Goal: Navigation & Orientation: Find specific page/section

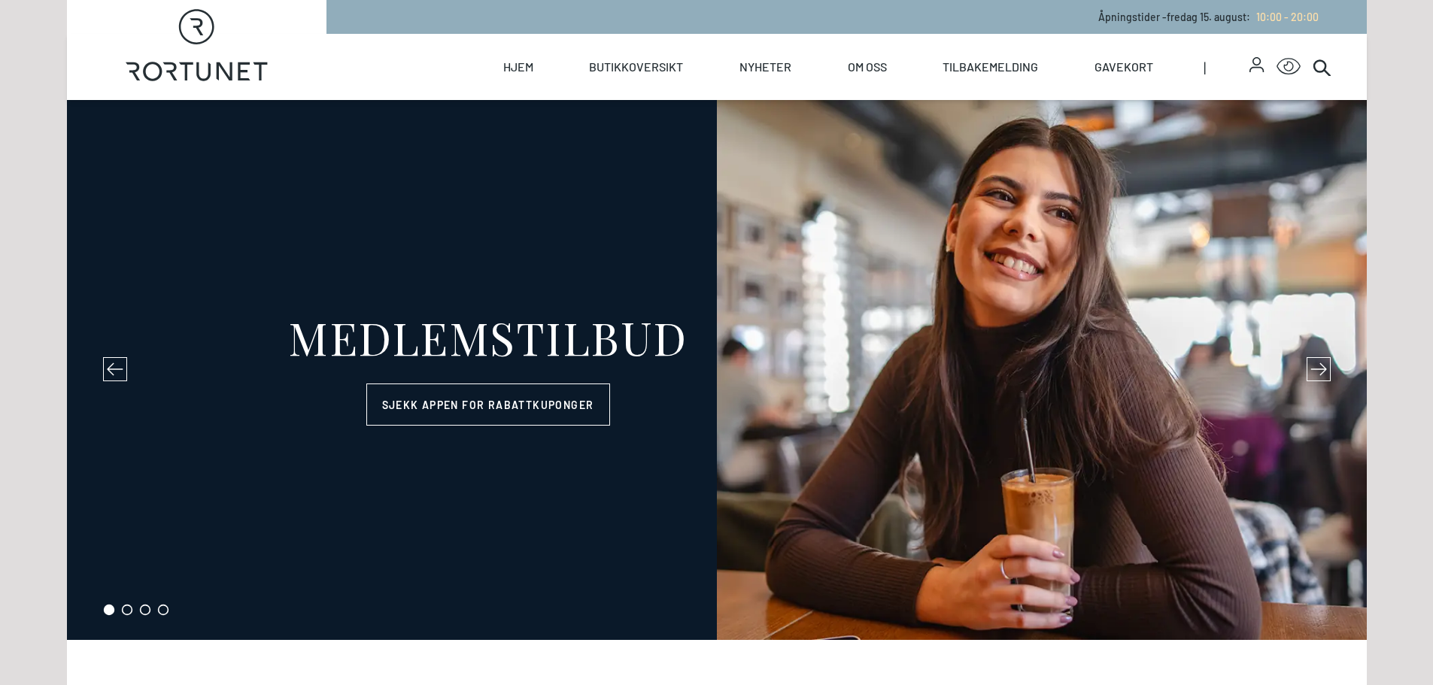
select select "NO"
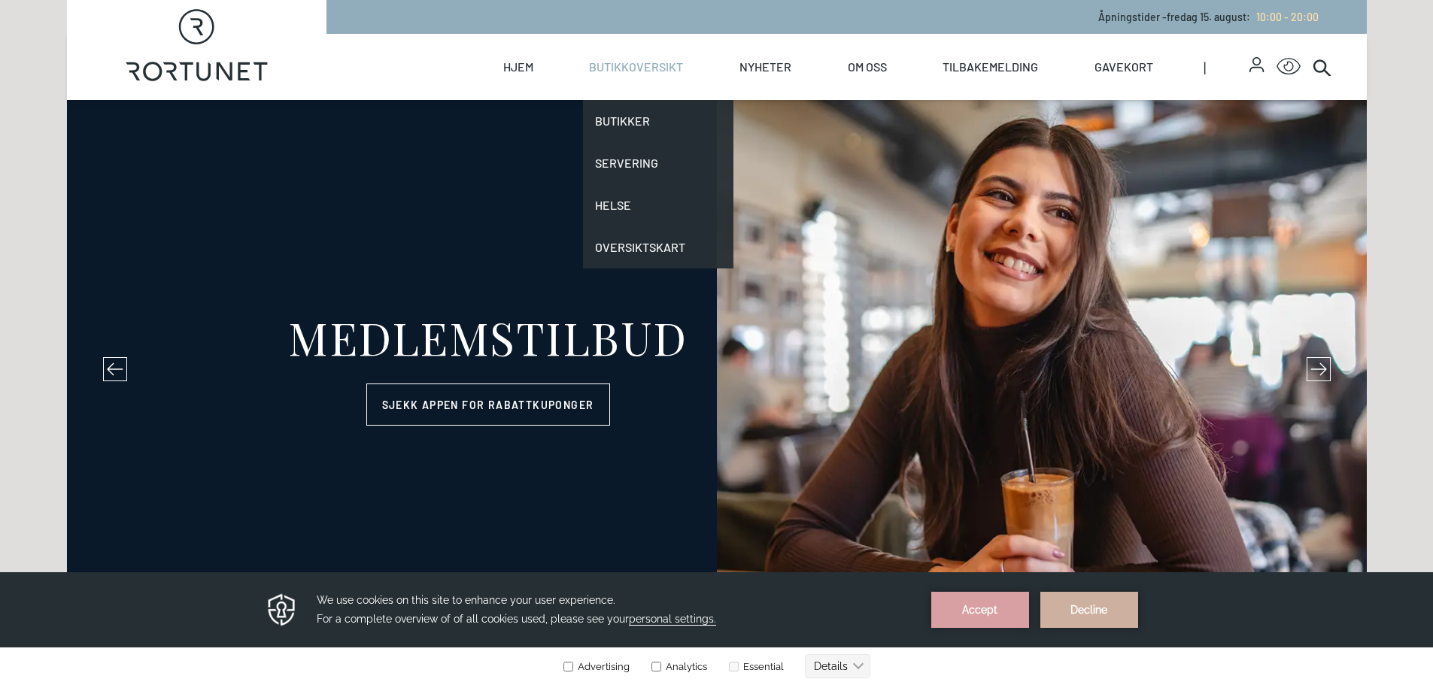
click at [649, 59] on link "Butikkoversikt" at bounding box center [636, 67] width 94 height 66
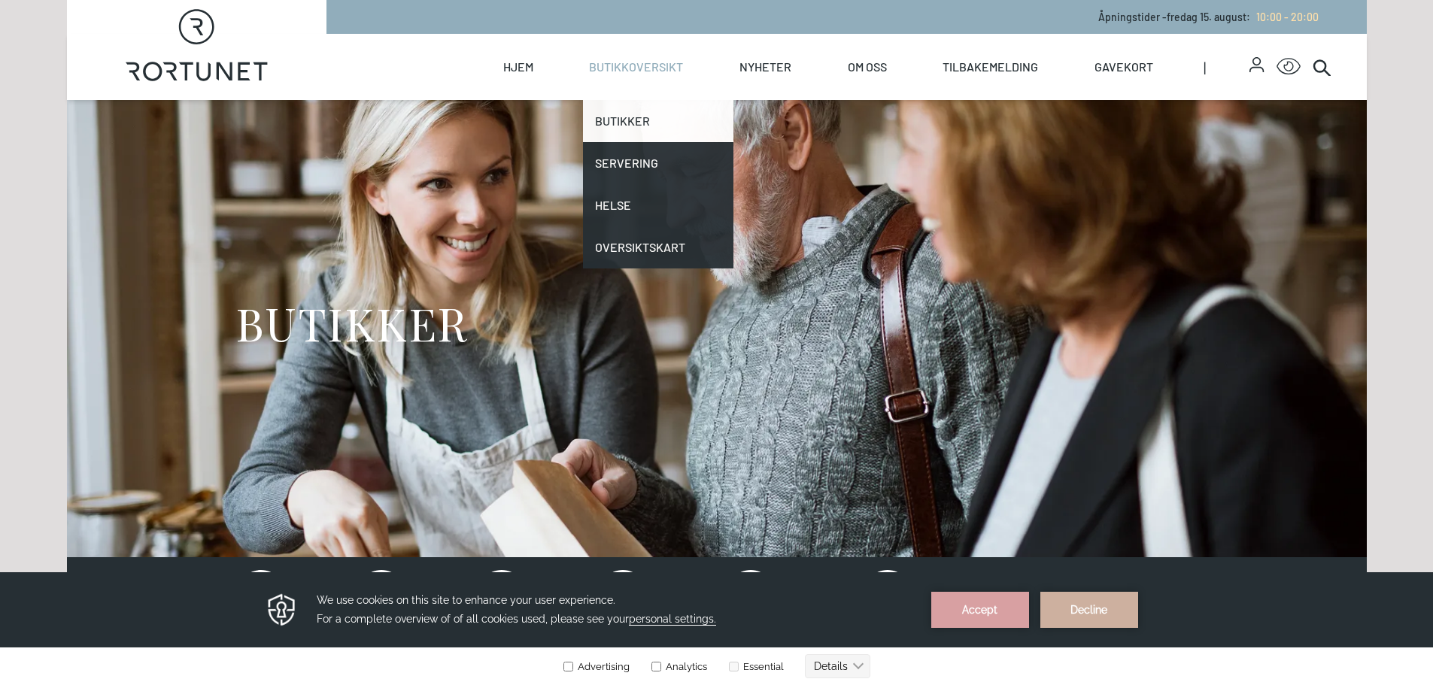
click at [630, 129] on link "Butikker" at bounding box center [658, 121] width 150 height 42
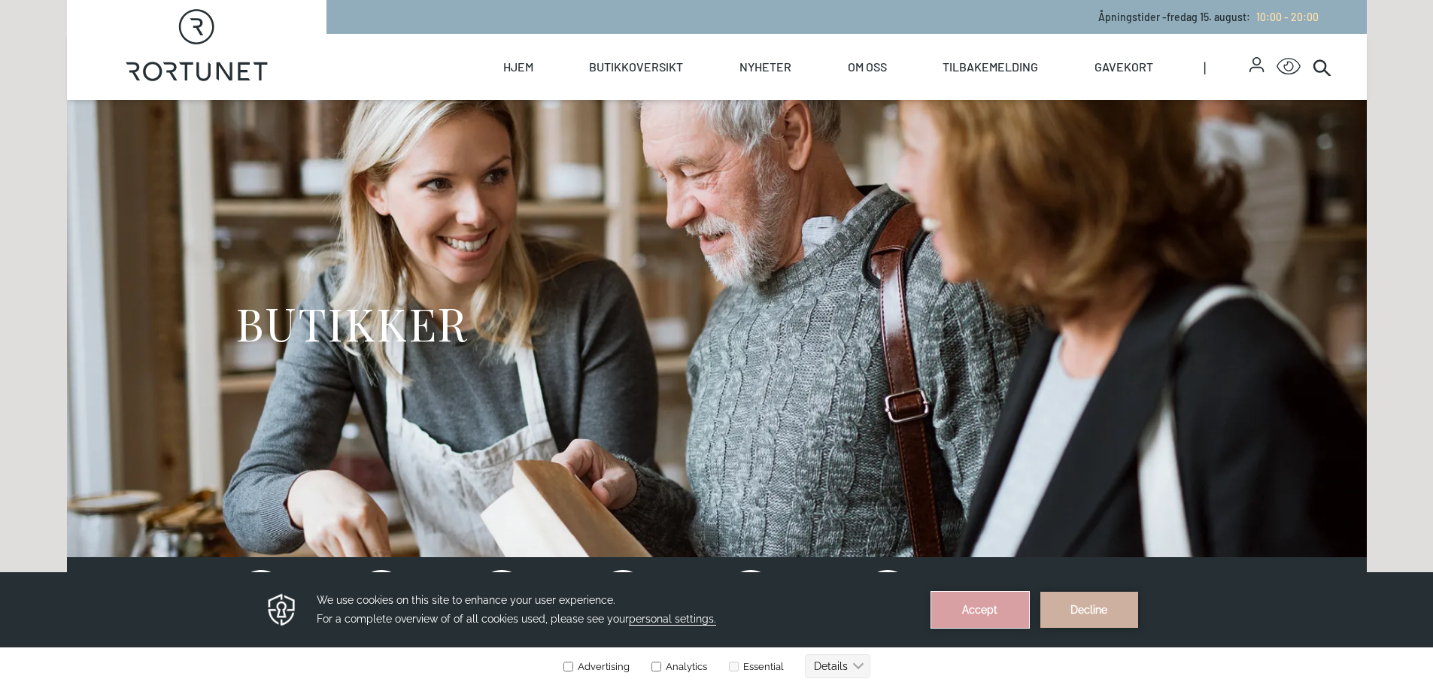
click at [953, 615] on button "Accept" at bounding box center [980, 610] width 98 height 36
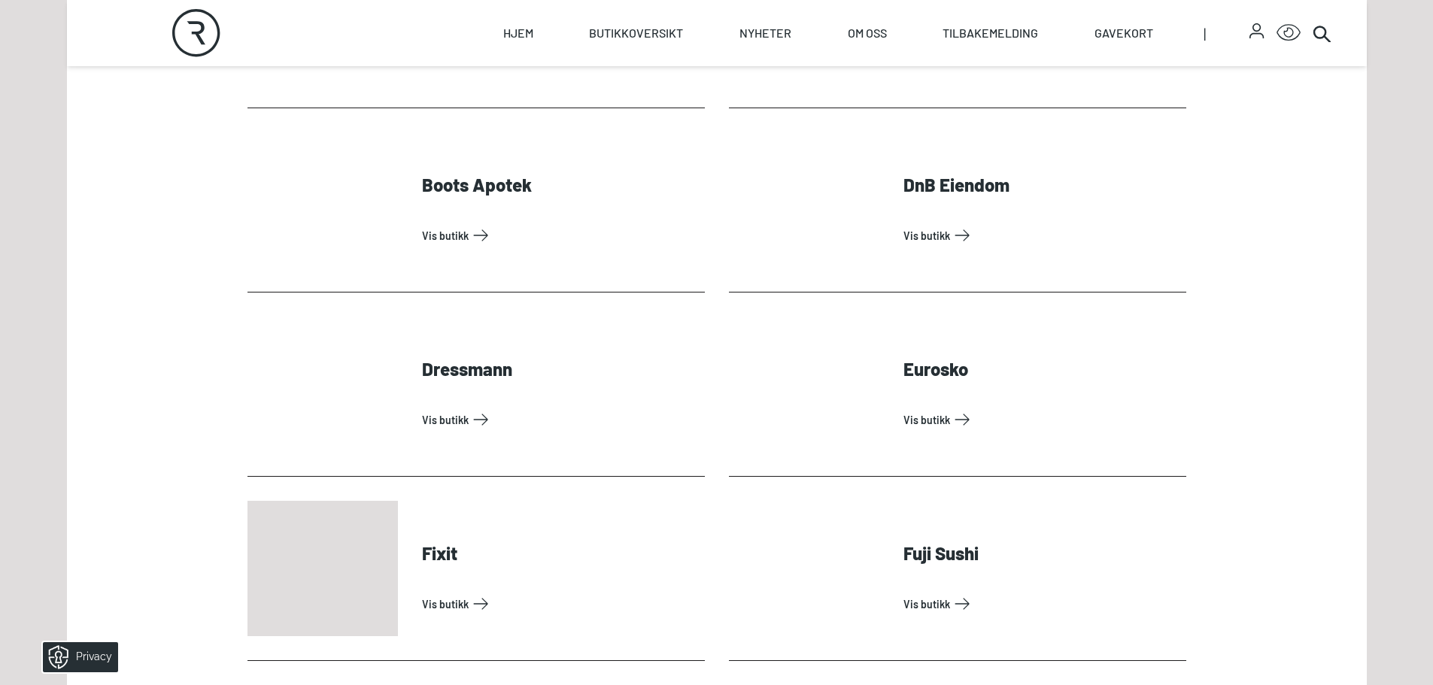
scroll to position [1129, 0]
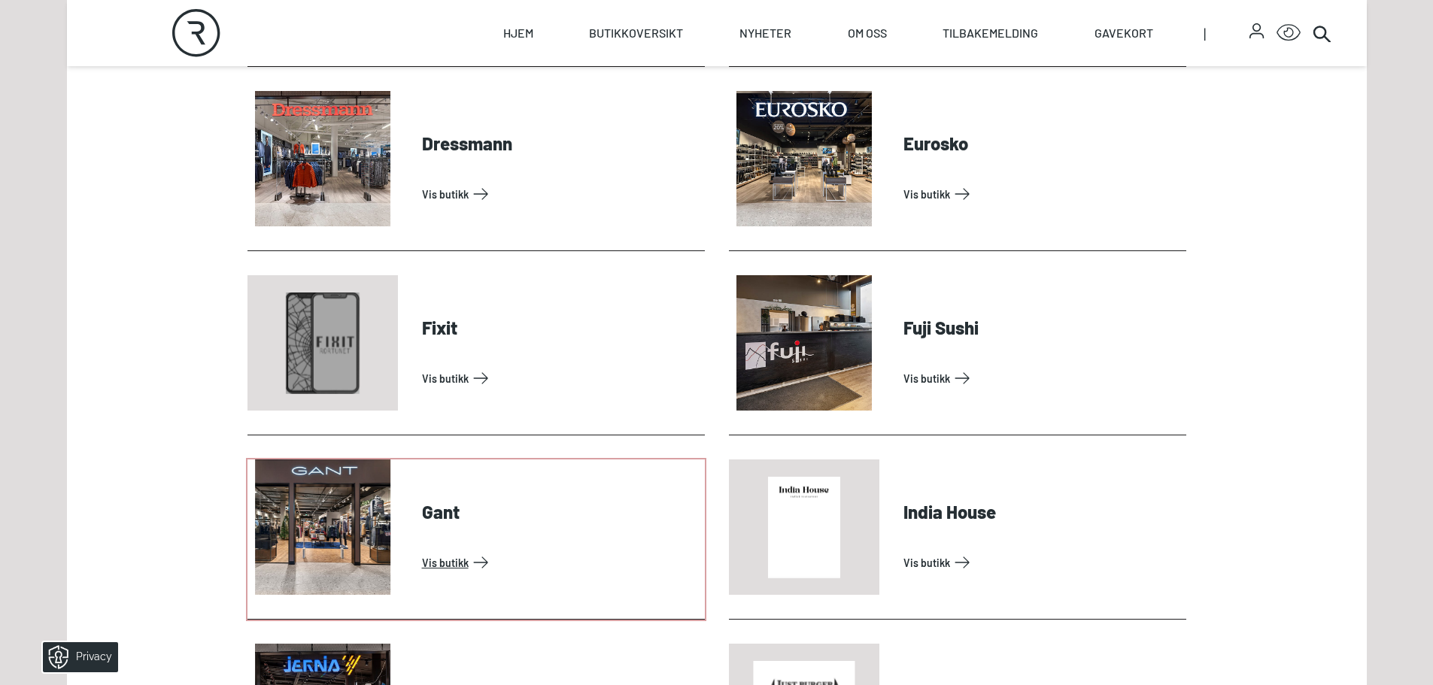
click at [438, 566] on link "Vis butikk" at bounding box center [560, 563] width 277 height 24
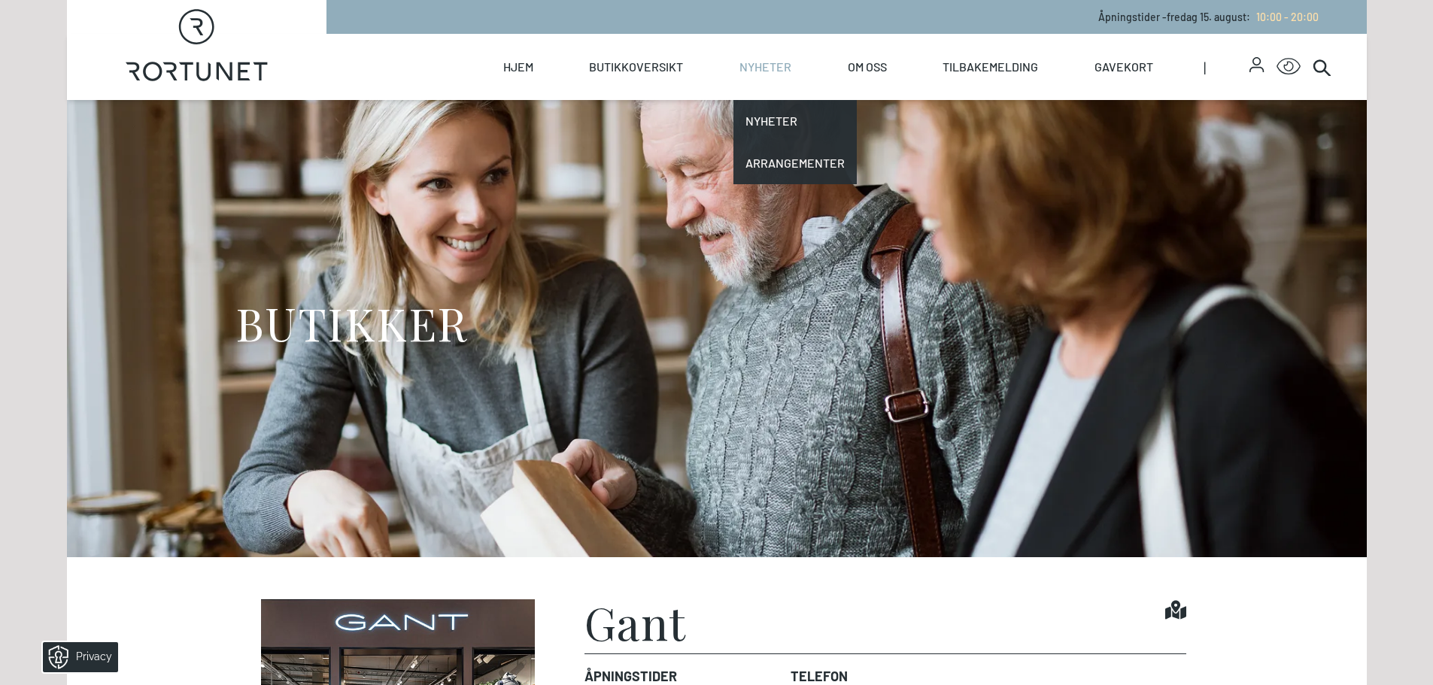
click at [769, 62] on link "Nyheter" at bounding box center [766, 67] width 52 height 66
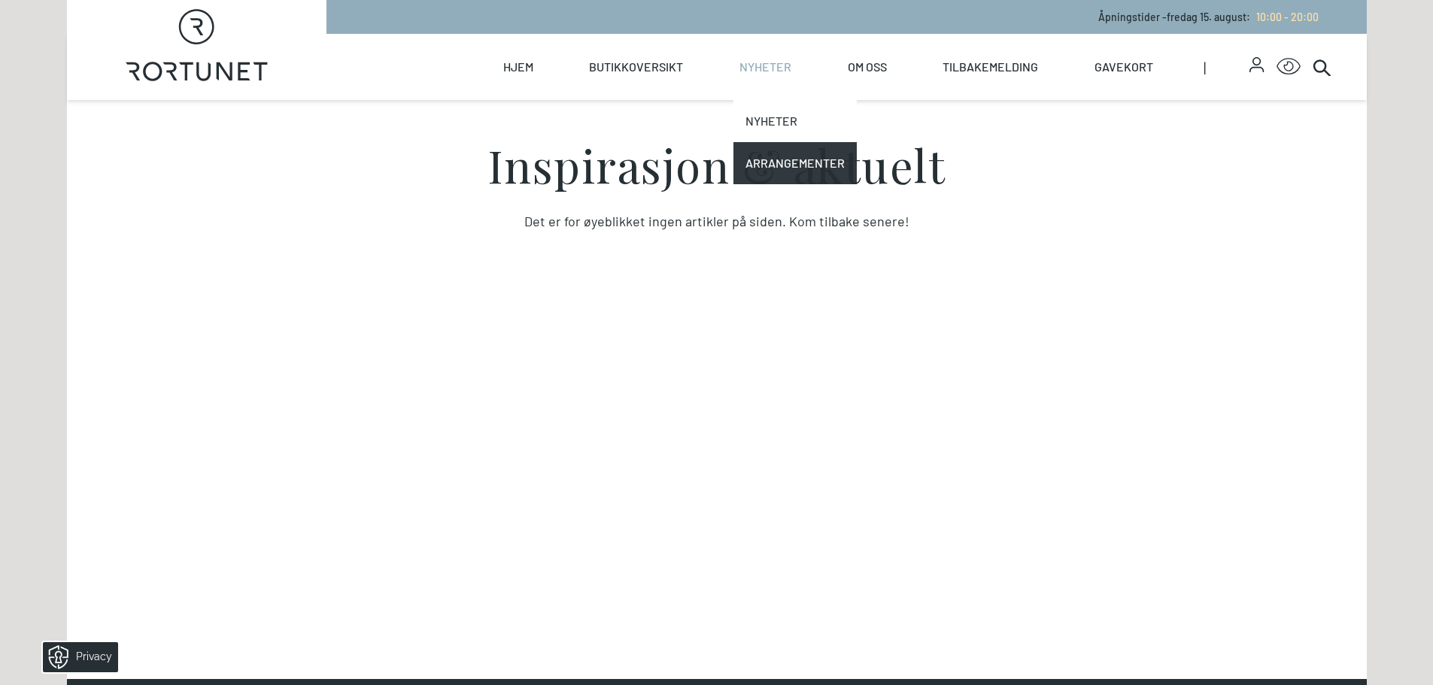
click at [761, 126] on link "Nyheter" at bounding box center [795, 121] width 123 height 42
